Goal: Navigation & Orientation: Understand site structure

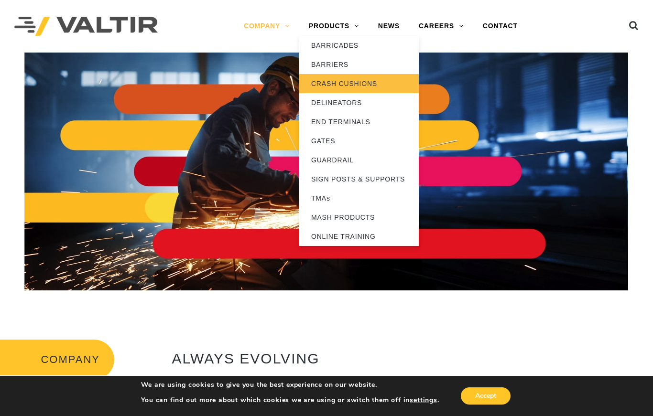
click at [376, 85] on link "CRASH CUSHIONS" at bounding box center [358, 83] width 119 height 19
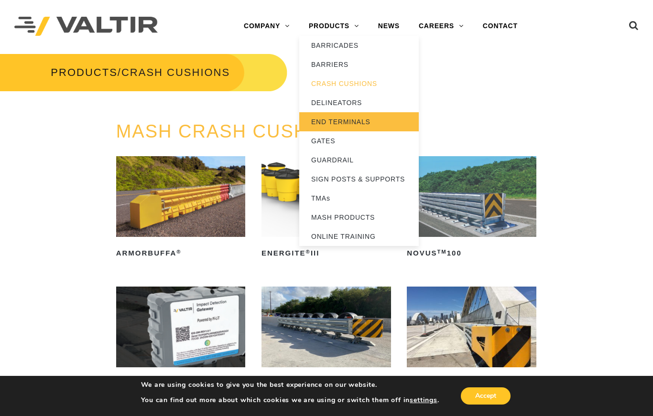
click at [375, 124] on link "END TERMINALS" at bounding box center [358, 121] width 119 height 19
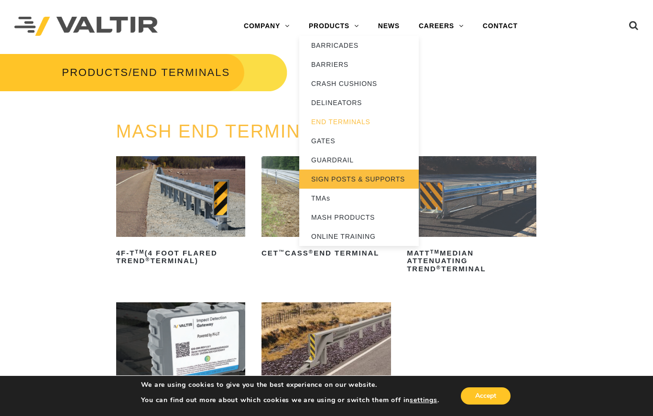
click at [399, 177] on link "SIGN POSTS & SUPPORTS" at bounding box center [358, 179] width 119 height 19
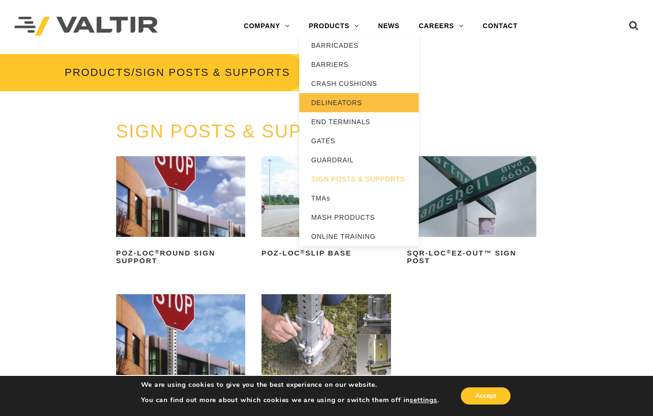
click at [368, 96] on link "DELINEATORS" at bounding box center [358, 102] width 119 height 19
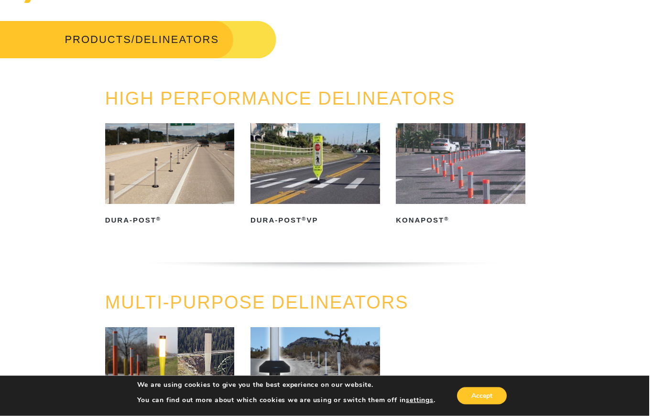
scroll to position [0, 7]
